Goal: Complete application form

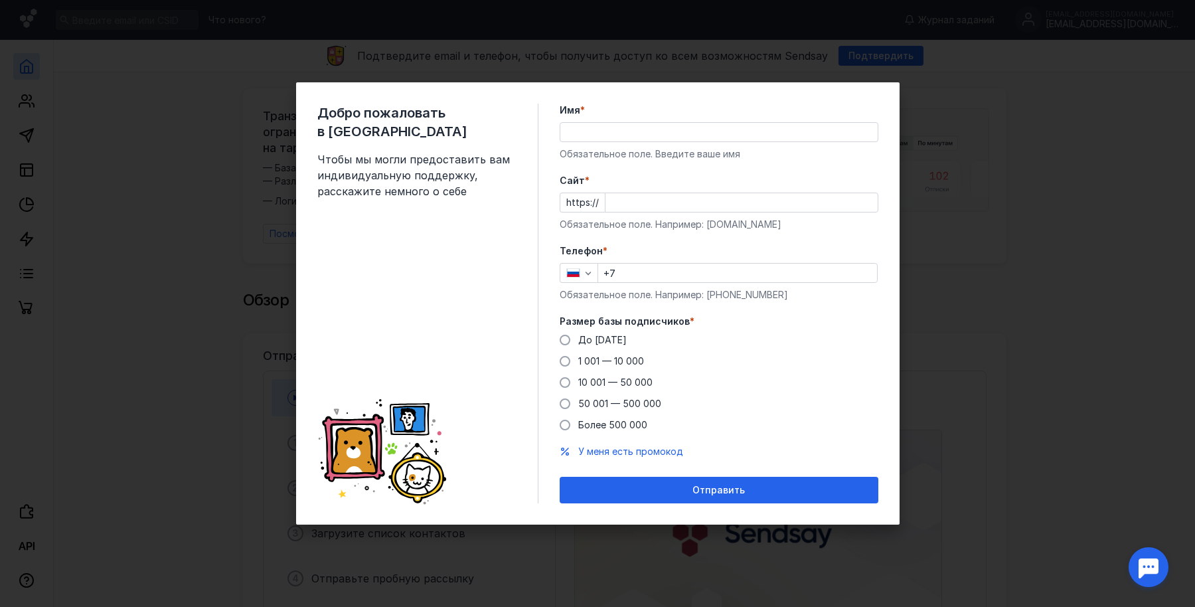
click at [627, 143] on div "Имя * Обязательное поле. Введите ваше имя" at bounding box center [719, 132] width 319 height 57
click at [636, 134] on input "Имя *" at bounding box center [718, 132] width 317 height 19
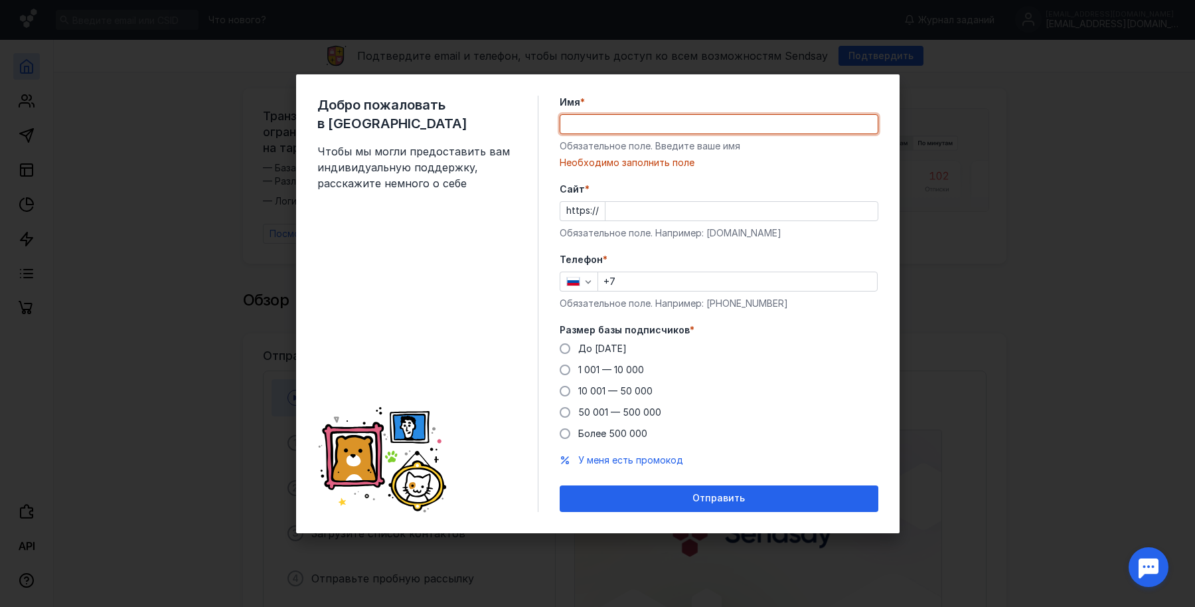
click at [604, 119] on input "Имя *" at bounding box center [718, 124] width 317 height 19
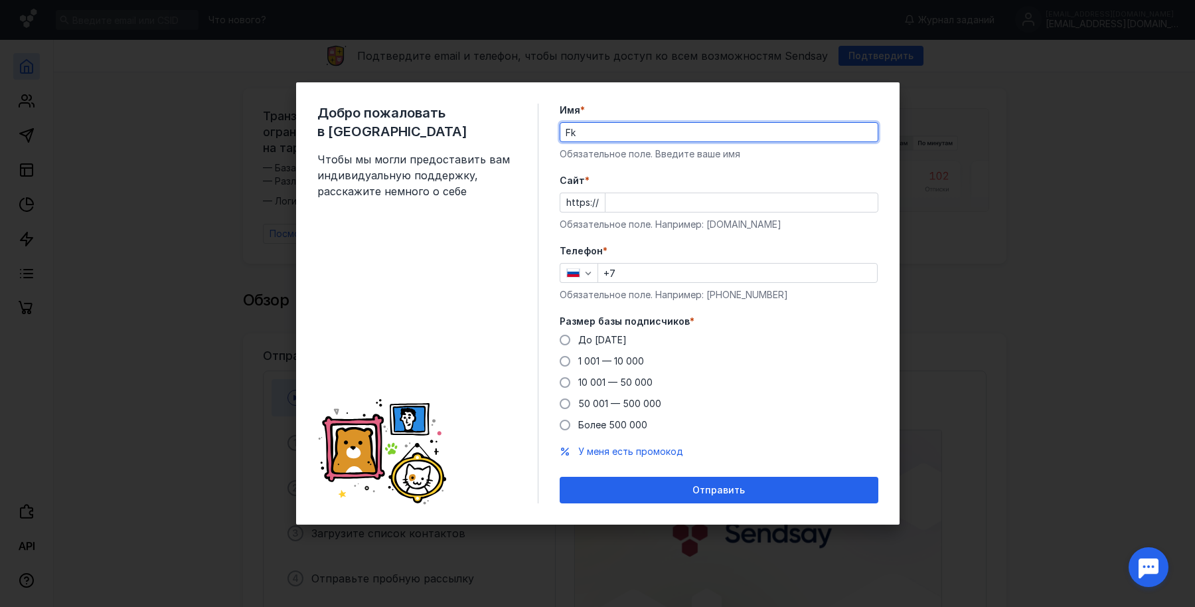
type input "F"
type input "[PERSON_NAME]"
click at [628, 201] on input "Cайт *" at bounding box center [741, 202] width 272 height 19
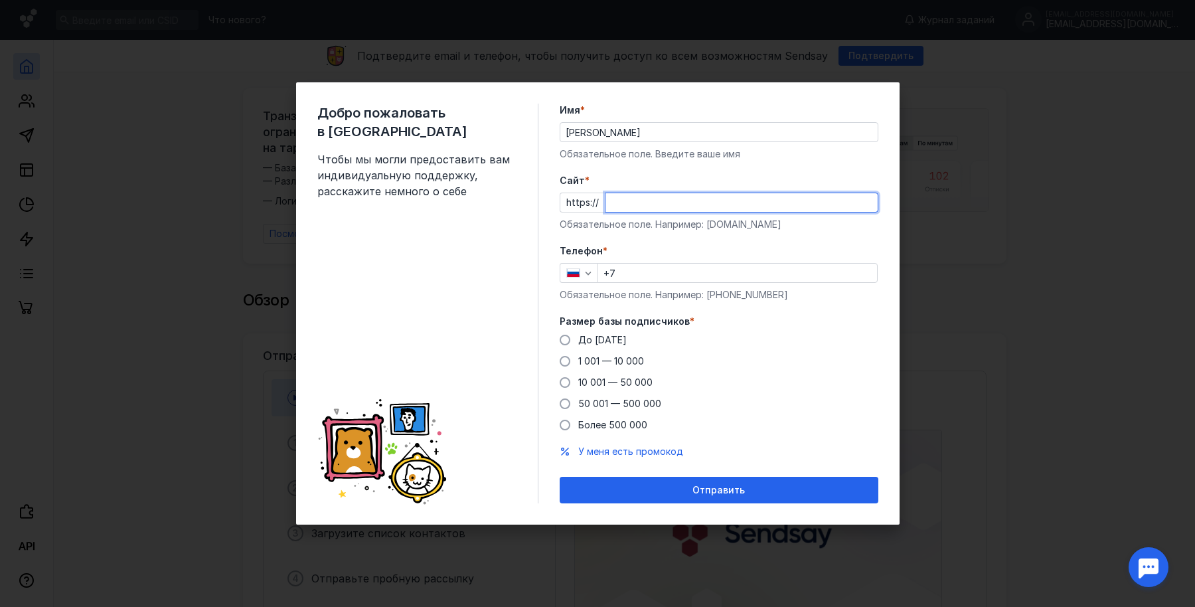
click at [628, 201] on input "Cайт *" at bounding box center [741, 202] width 272 height 19
click at [631, 279] on input "+7" at bounding box center [737, 273] width 279 height 19
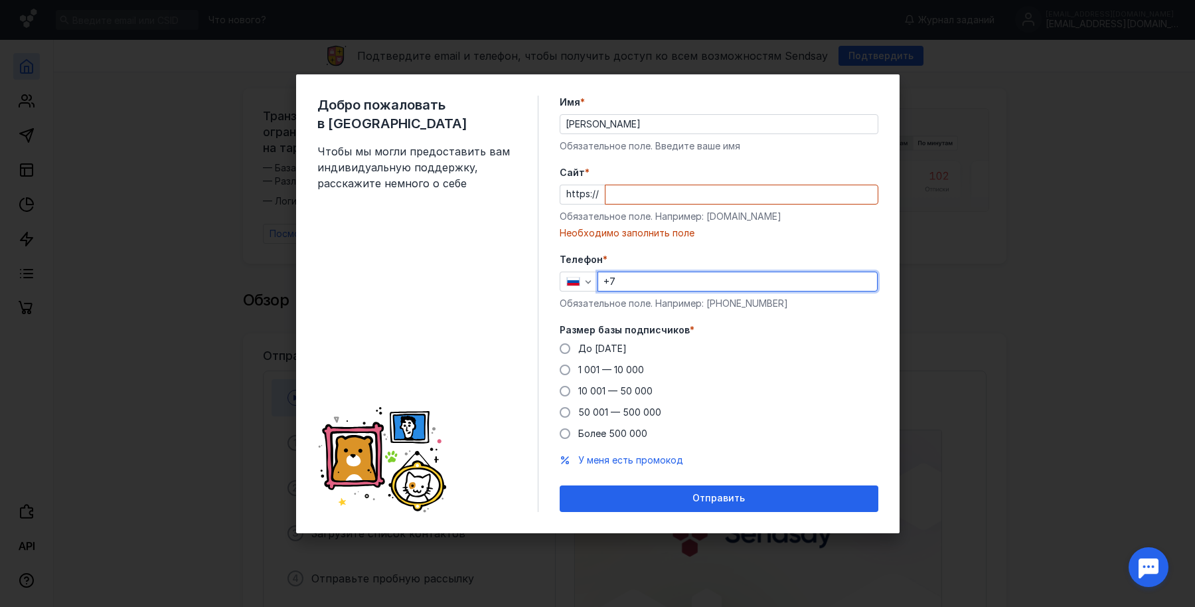
type input "[PHONE_NUMBER]"
drag, startPoint x: 937, startPoint y: 354, endPoint x: 923, endPoint y: 323, distance: 33.9
click at [937, 351] on div "Добро пожаловать в Sendsay Чтобы мы могли предоставить вам индивидуальную подде…" at bounding box center [597, 303] width 1195 height 607
click at [921, 123] on div "Добро пожаловать в Sendsay Чтобы мы могли предоставить вам индивидуальную подде…" at bounding box center [597, 303] width 1195 height 607
